Goal: Book appointment/travel/reservation

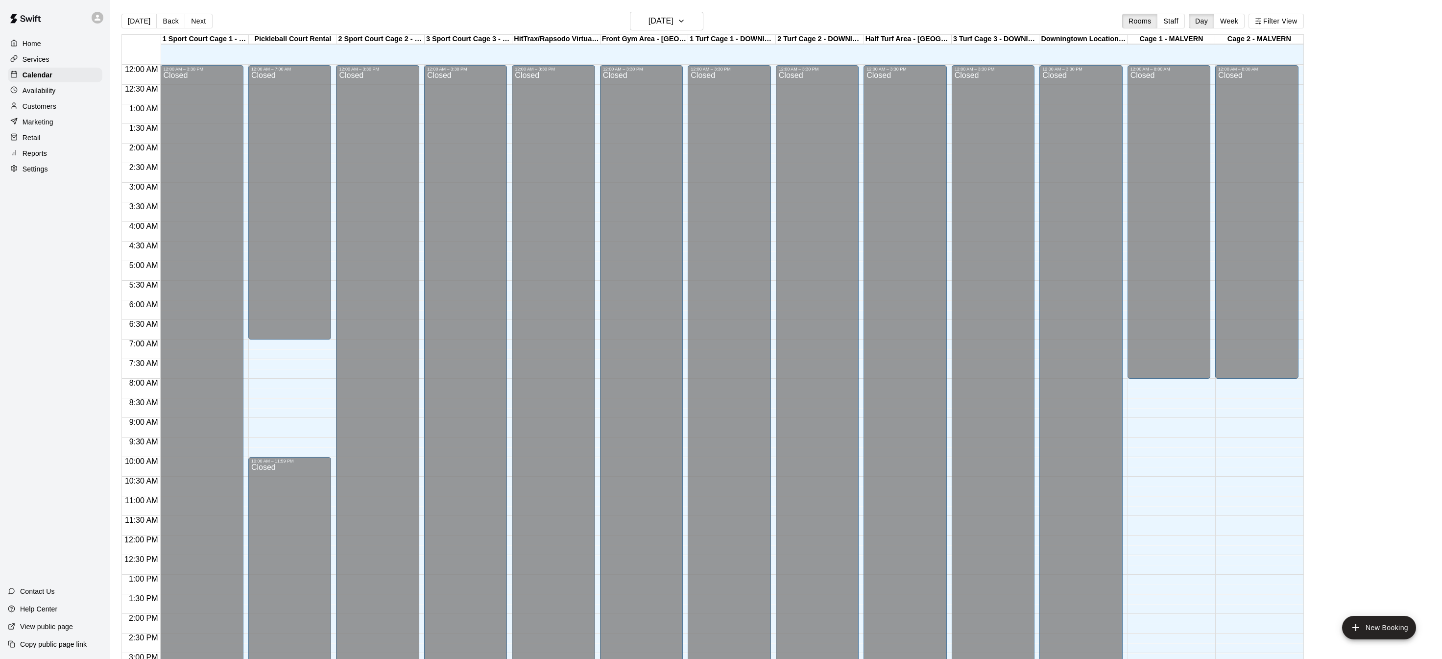
scroll to position [306, 0]
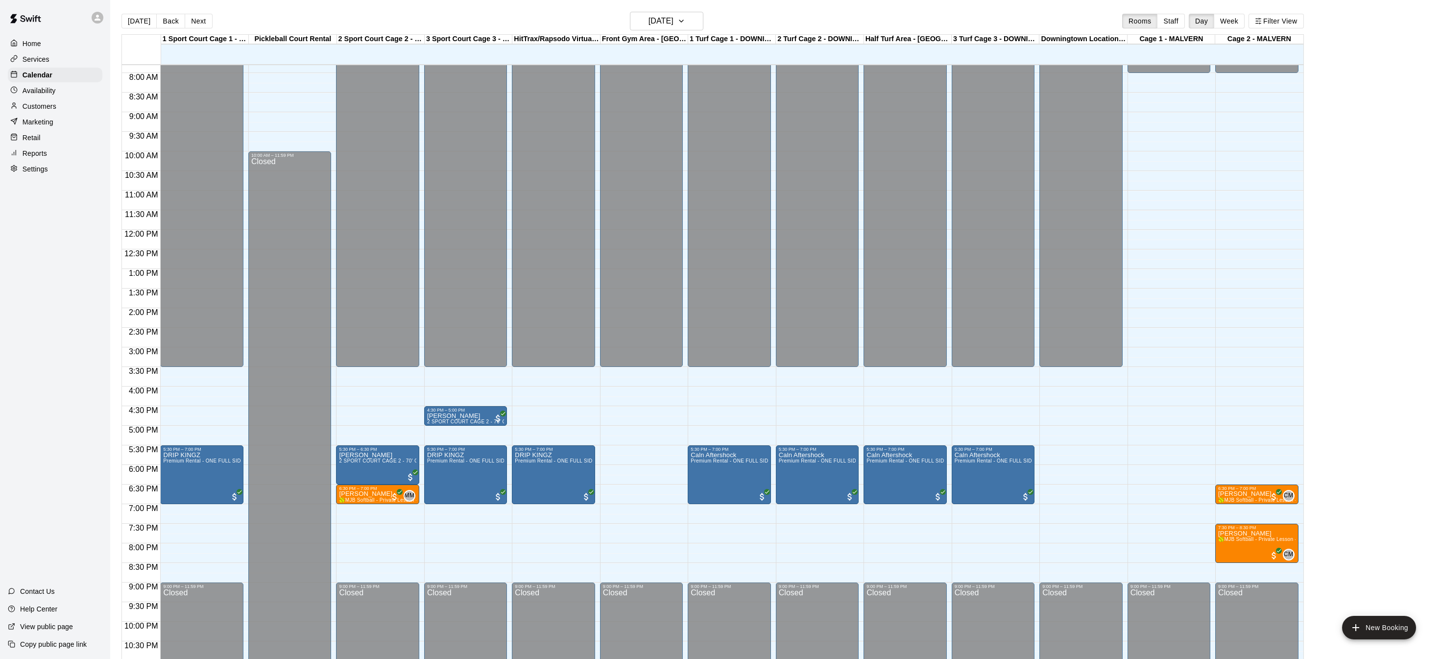
click at [38, 37] on div "Home" at bounding box center [55, 43] width 95 height 15
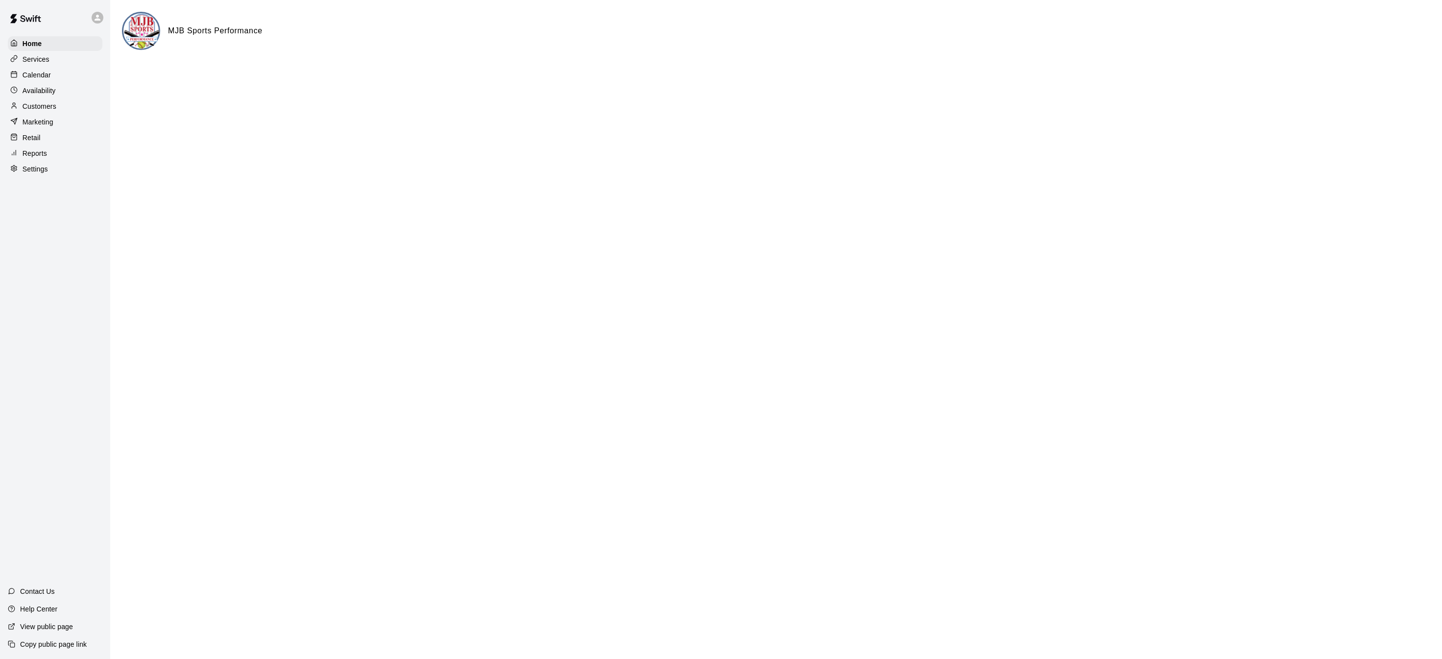
click at [42, 82] on div "Home Services Calendar Availability Customers Marketing Retail Reports Settings" at bounding box center [55, 106] width 110 height 142
click at [48, 72] on p "Calendar" at bounding box center [37, 75] width 28 height 10
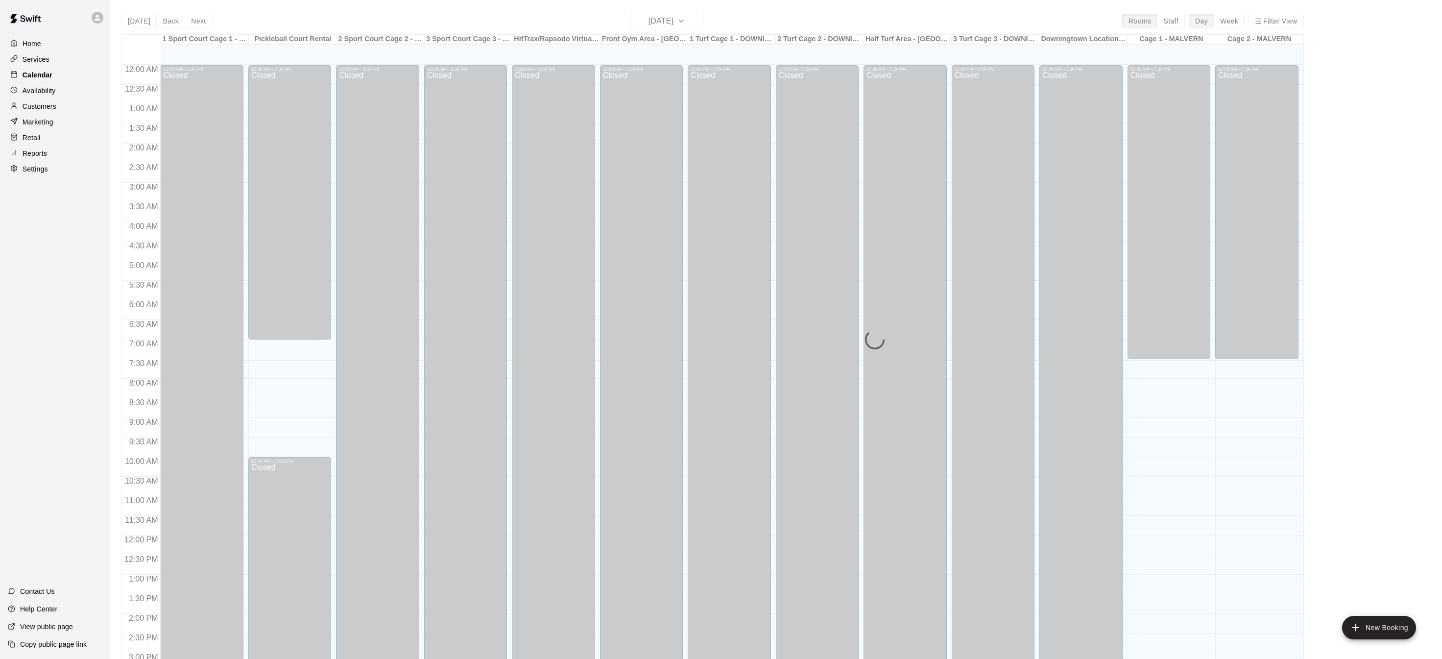
scroll to position [295, 0]
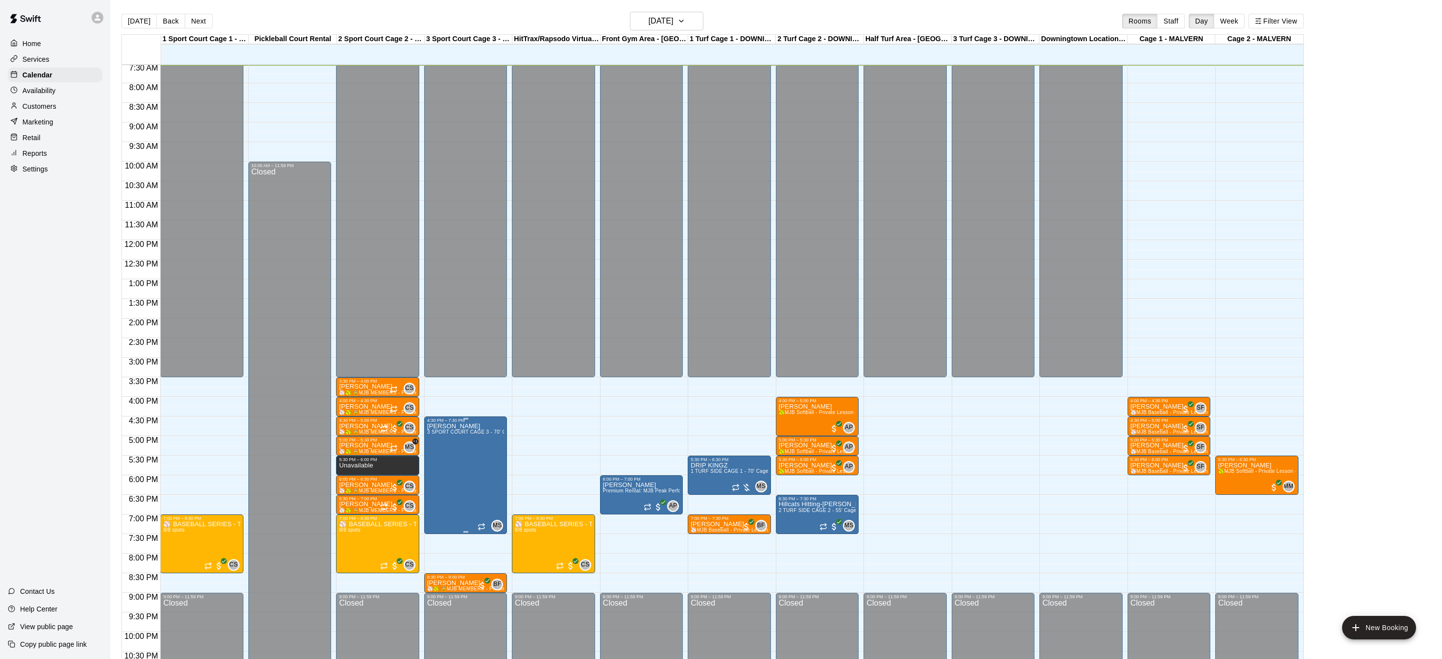
click at [437, 437] on icon "edit" at bounding box center [437, 433] width 12 height 12
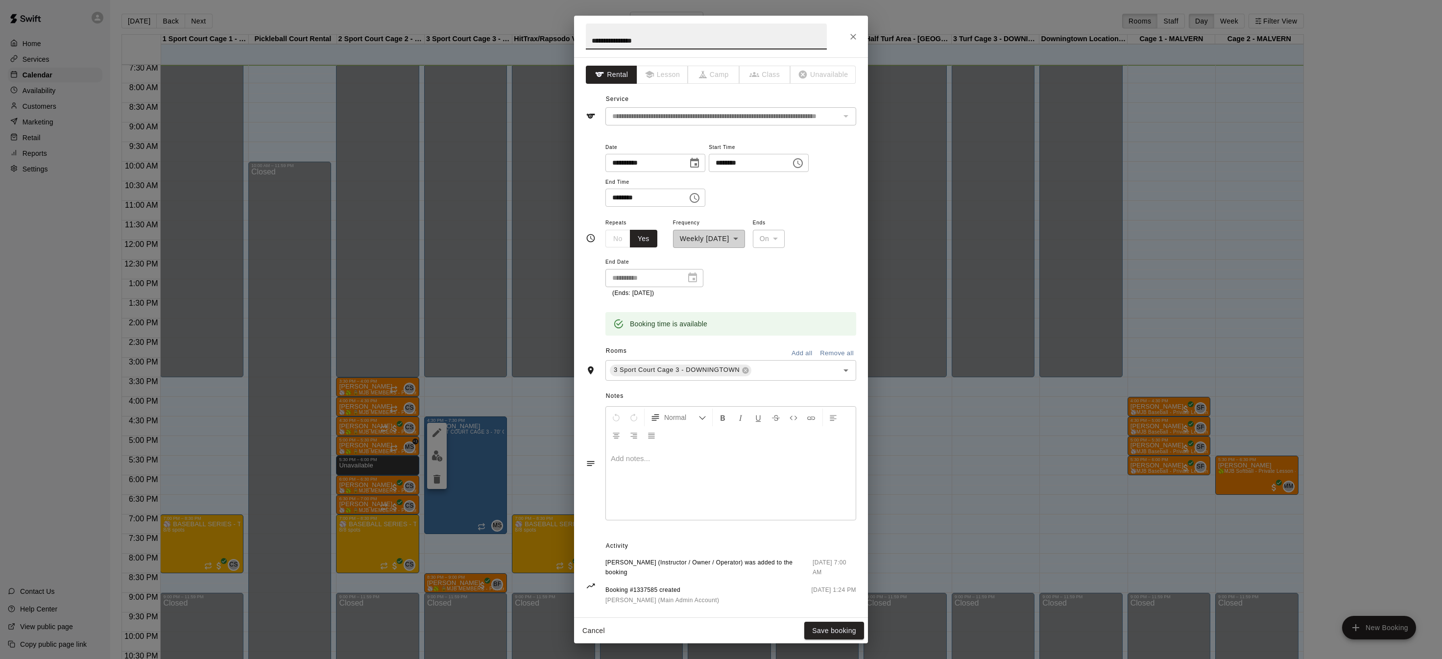
click at [694, 195] on button "Choose time, selected time is 7:30 PM" at bounding box center [695, 198] width 20 height 20
click at [647, 216] on li "00" at bounding box center [647, 217] width 24 height 18
type input "********"
click at [672, 333] on button "OK" at bounding box center [667, 333] width 31 height 18
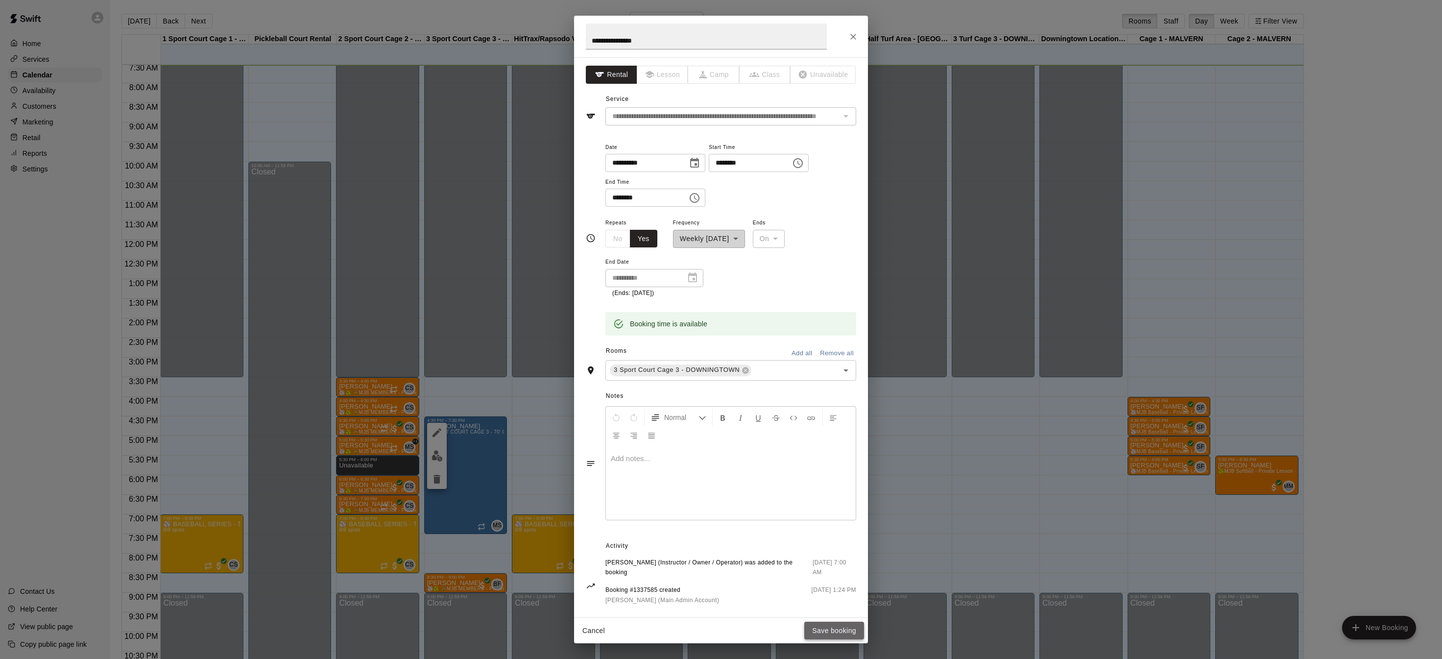
click at [843, 631] on button "Save booking" at bounding box center [834, 631] width 60 height 18
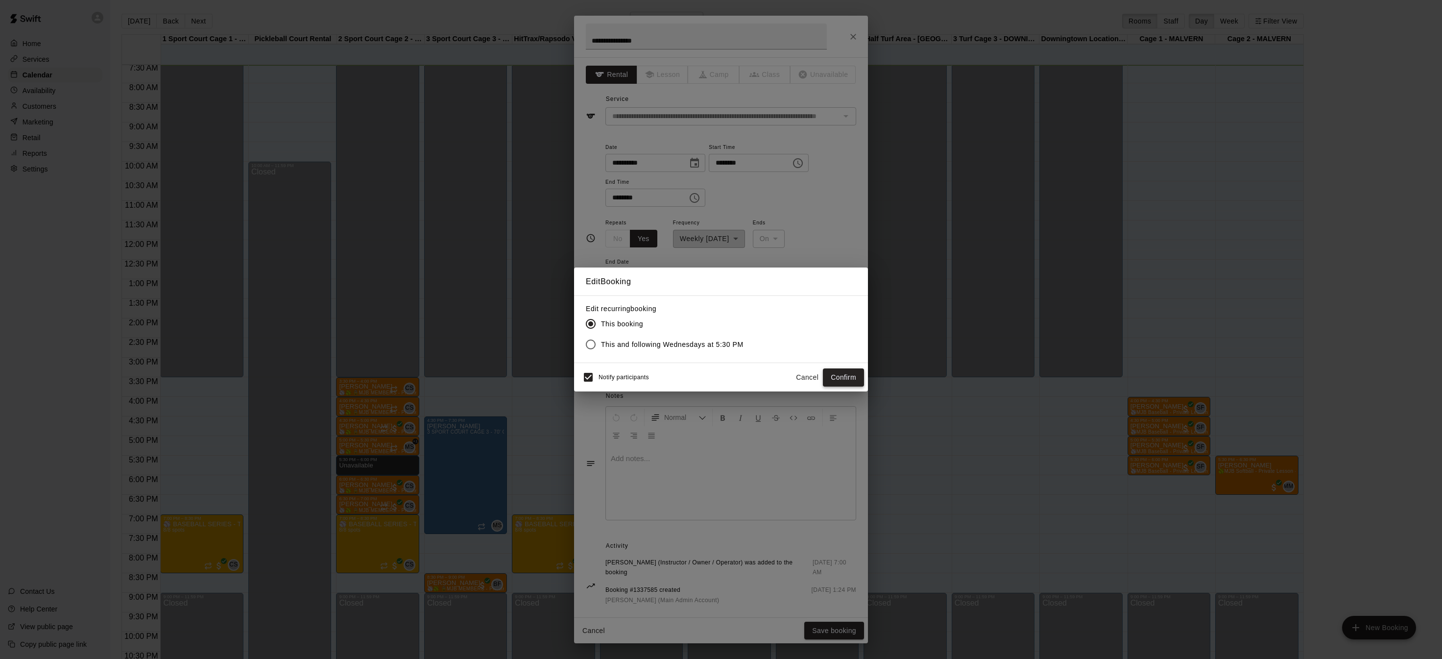
click at [839, 375] on button "Confirm" at bounding box center [843, 377] width 41 height 18
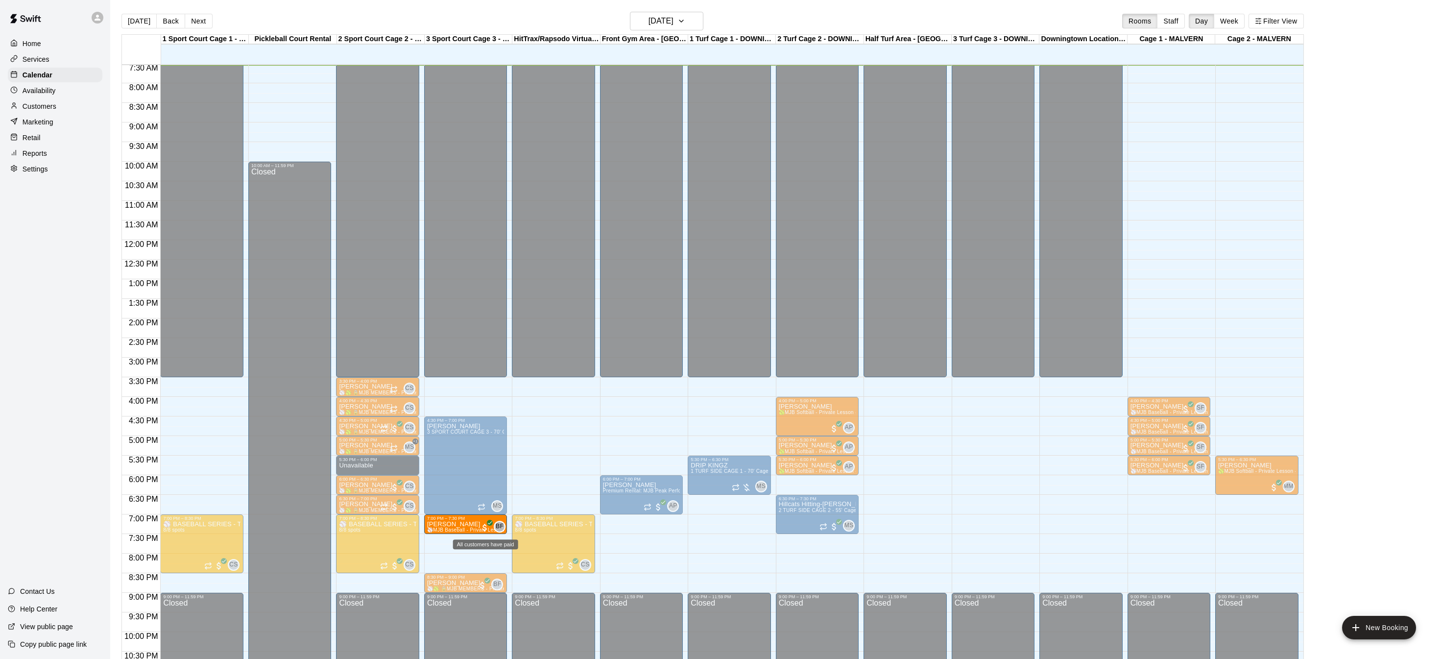
drag, startPoint x: 726, startPoint y: 522, endPoint x: 487, endPoint y: 526, distance: 239.0
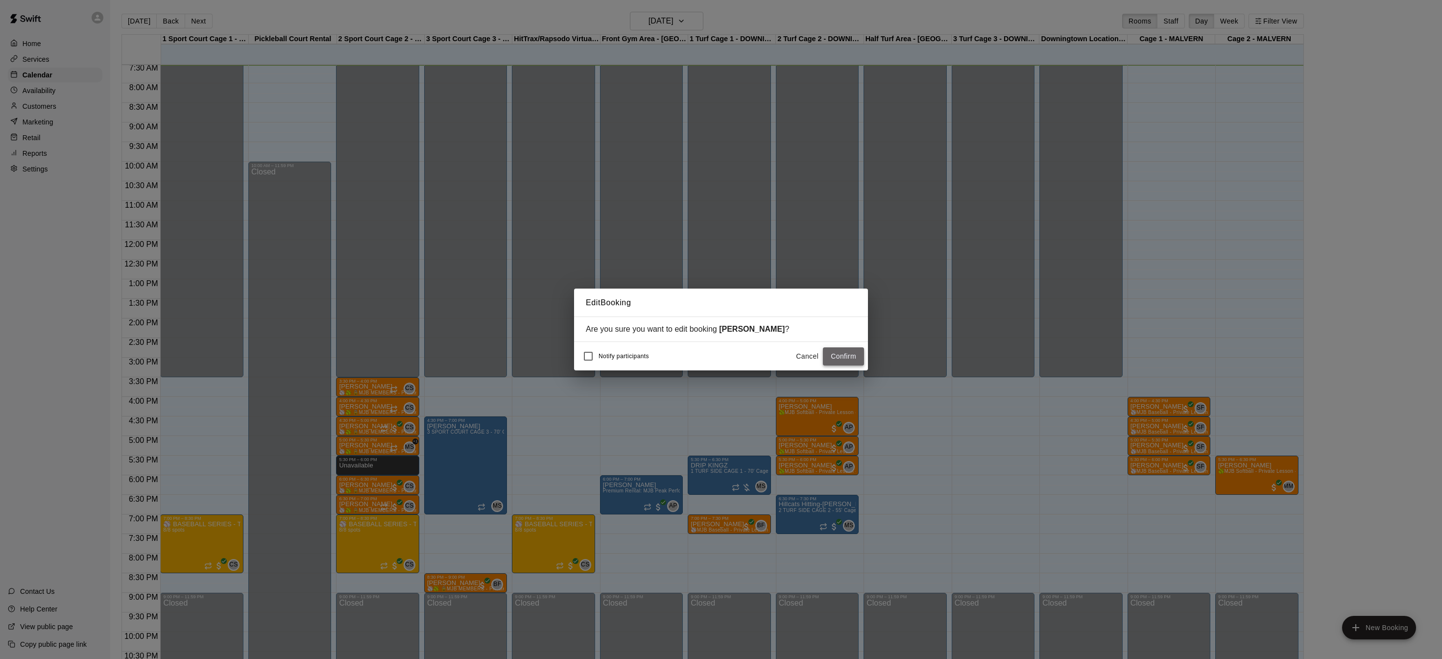
click at [853, 354] on button "Confirm" at bounding box center [843, 356] width 41 height 18
